Goal: Transaction & Acquisition: Purchase product/service

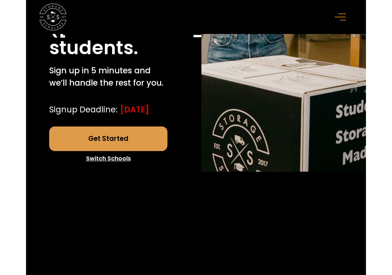
scroll to position [218, 0]
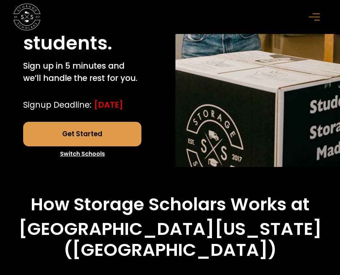
click at [98, 146] on link "Get Started" at bounding box center [82, 134] width 119 height 24
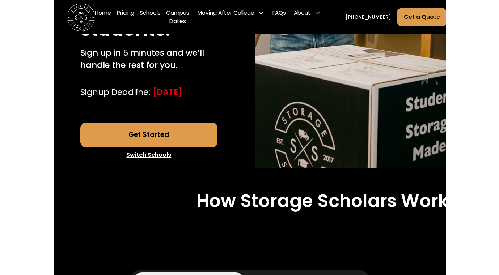
scroll to position [273, 0]
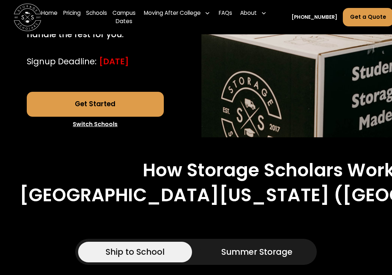
click at [92, 117] on link "Get Started" at bounding box center [95, 104] width 137 height 25
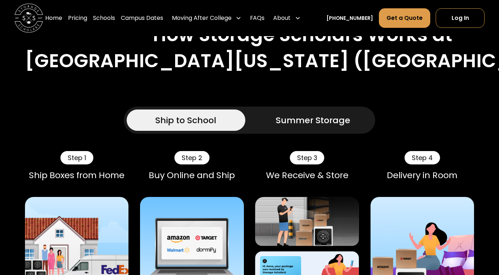
scroll to position [421, 0]
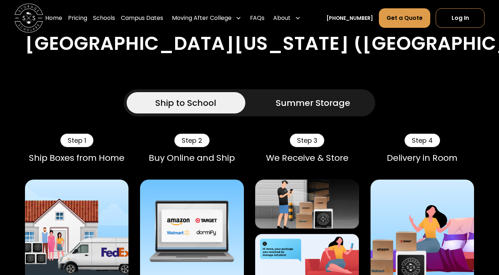
click at [303, 103] on div "Summer Storage" at bounding box center [313, 103] width 75 height 13
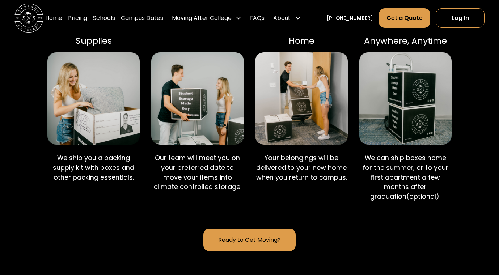
scroll to position [552, 0]
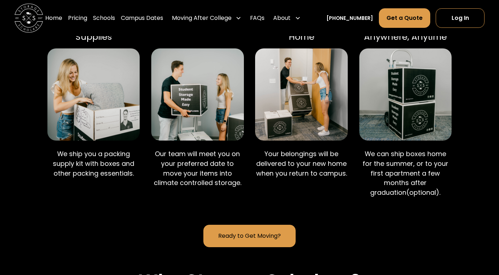
click at [229, 234] on link "Ready to Get Moving?" at bounding box center [249, 236] width 92 height 22
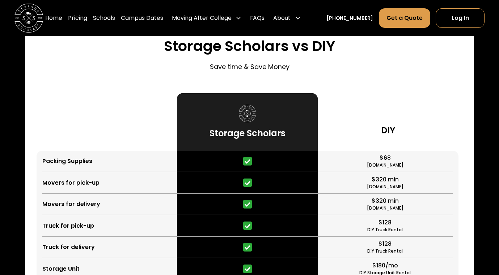
scroll to position [1688, 0]
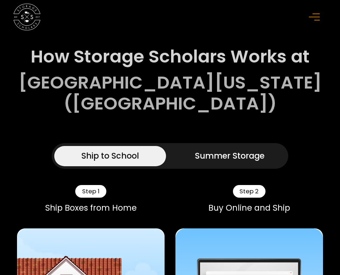
scroll to position [446, 0]
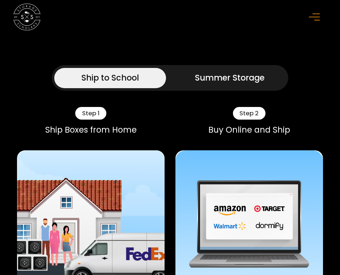
click at [314, 18] on icon "menu" at bounding box center [314, 17] width 11 height 8
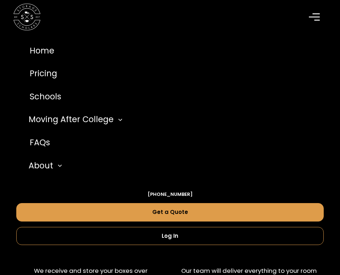
scroll to position [747, 0]
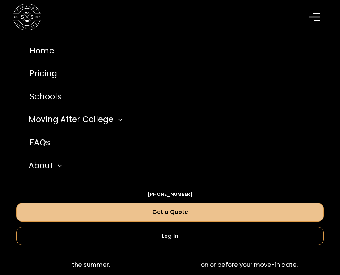
click at [169, 215] on link "Get a Quote" at bounding box center [169, 212] width 307 height 18
